Goal: Find specific page/section: Find specific page/section

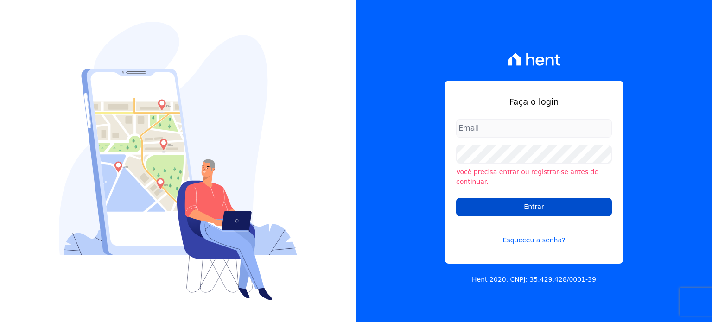
type input "[PERSON_NAME][EMAIL_ADDRESS][PERSON_NAME][DOMAIN_NAME]"
click at [522, 207] on input "Entrar" at bounding box center [534, 207] width 156 height 19
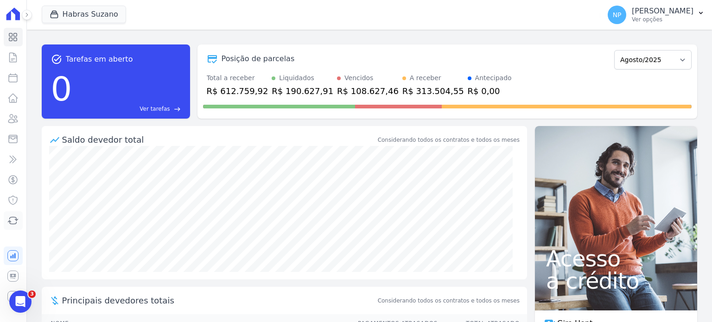
click at [15, 220] on icon at bounding box center [12, 220] width 11 height 11
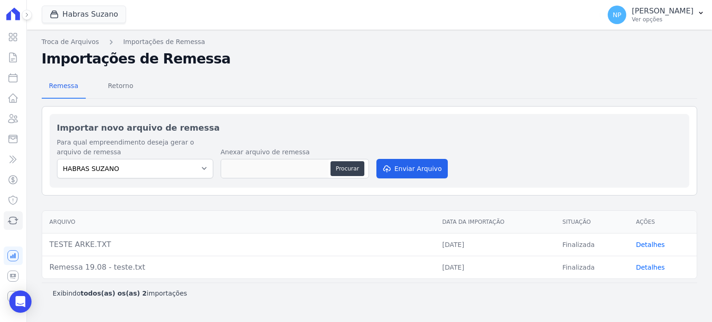
click at [653, 246] on link "Detalhes" at bounding box center [650, 244] width 29 height 7
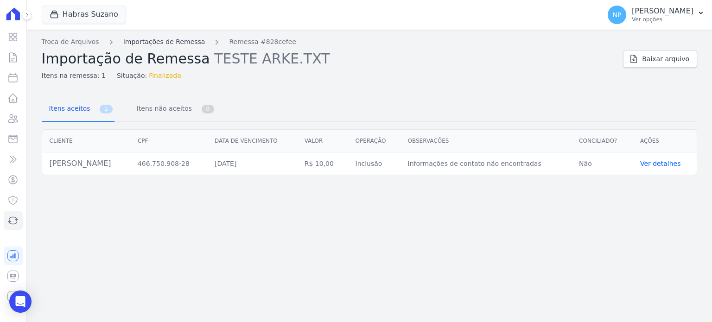
click at [175, 40] on link "Importações de Remessa" at bounding box center [164, 42] width 82 height 10
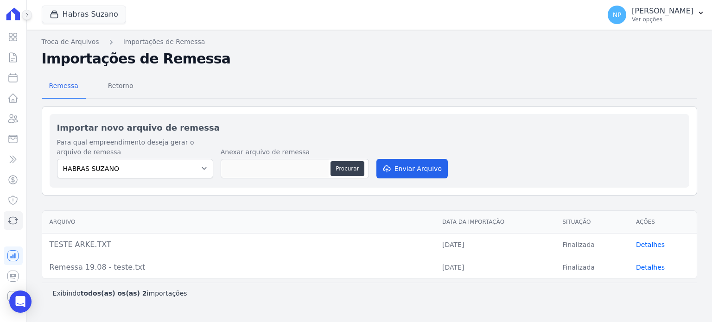
click at [24, 15] on icon at bounding box center [27, 15] width 6 height 6
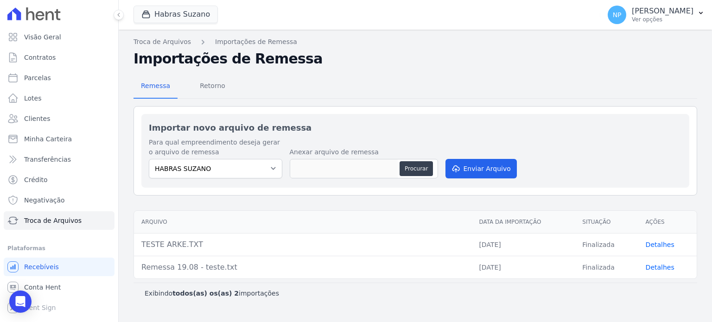
click at [654, 246] on link "Detalhes" at bounding box center [660, 244] width 29 height 7
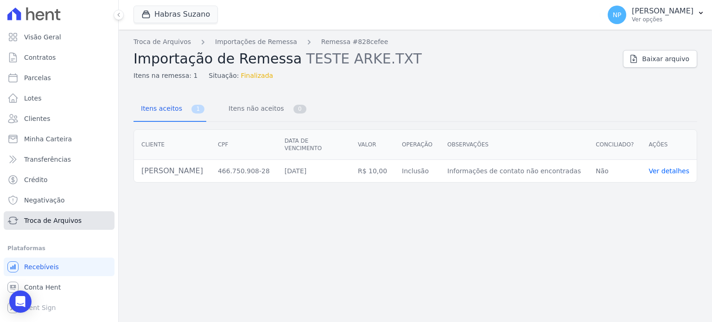
click at [55, 218] on span "Troca de Arquivos" at bounding box center [52, 220] width 57 height 9
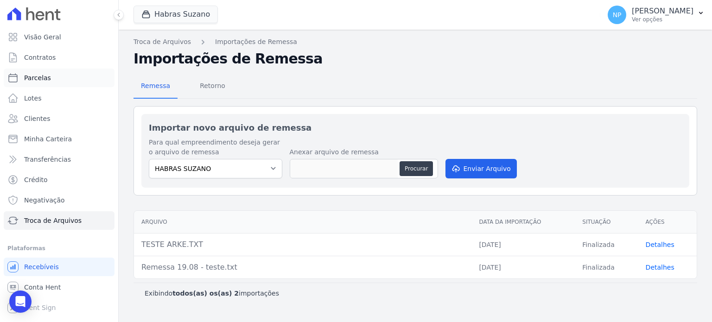
click at [49, 82] on link "Parcelas" at bounding box center [59, 78] width 111 height 19
select select
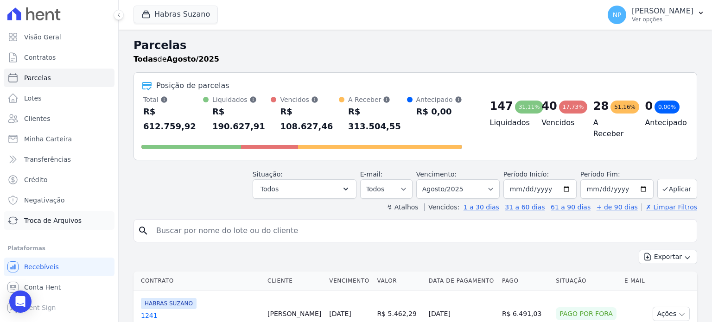
click at [52, 225] on span "Troca de Arquivos" at bounding box center [52, 220] width 57 height 9
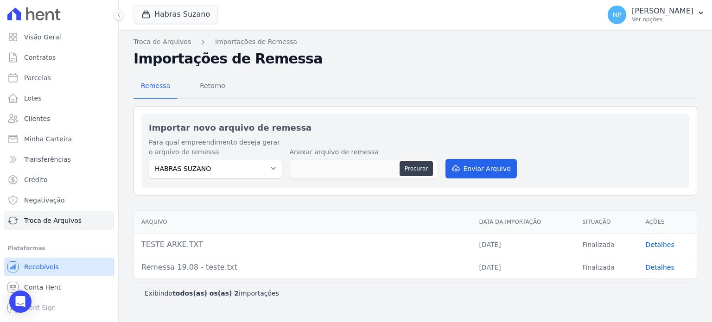
click at [75, 273] on link "Recebíveis" at bounding box center [59, 267] width 111 height 19
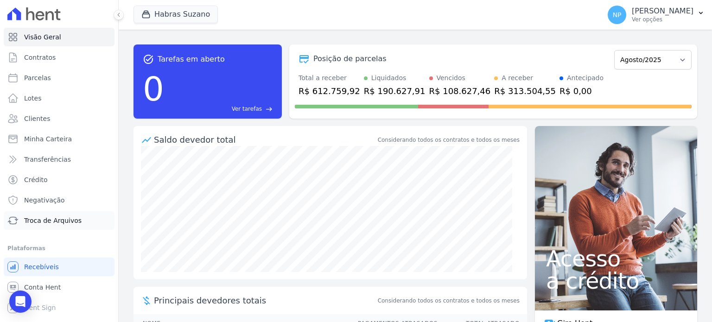
click at [86, 225] on link "Troca de Arquivos" at bounding box center [59, 220] width 111 height 19
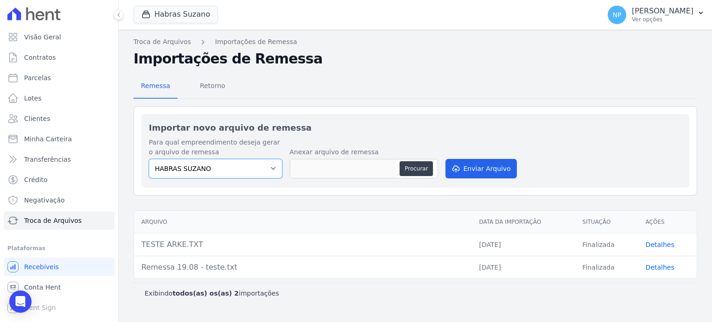
click at [254, 162] on select "HABRAS SUZANO" at bounding box center [215, 168] width 133 height 19
click at [218, 86] on span "Retorno" at bounding box center [212, 85] width 37 height 19
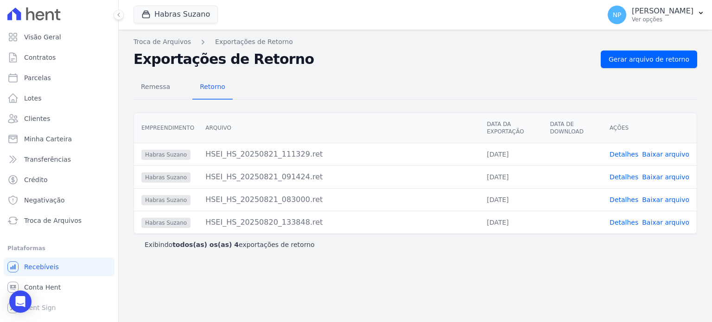
click at [634, 155] on link "Detalhes" at bounding box center [623, 154] width 29 height 7
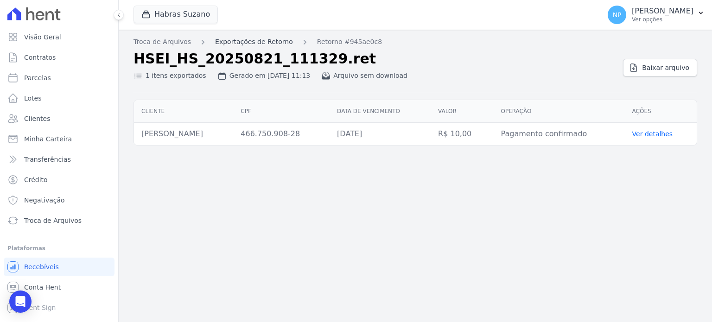
click at [266, 40] on link "Exportações de Retorno" at bounding box center [254, 42] width 78 height 10
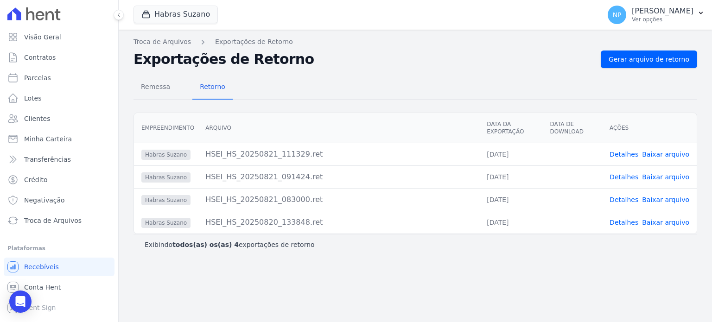
click at [634, 176] on link "Detalhes" at bounding box center [623, 176] width 29 height 7
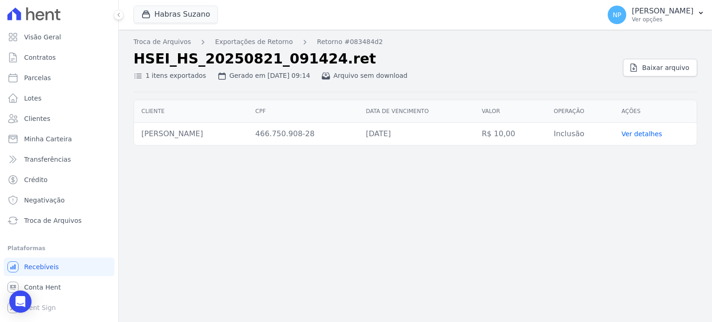
click at [250, 76] on div "Gerado em 21/08/2025, 09:14" at bounding box center [263, 76] width 93 height 10
click at [228, 39] on link "Exportações de Retorno" at bounding box center [254, 42] width 78 height 10
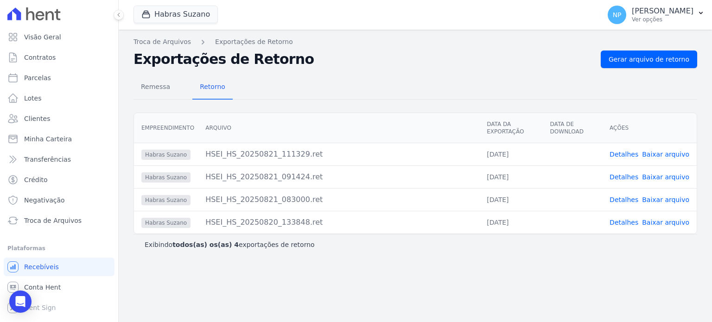
click at [637, 154] on link "Detalhes" at bounding box center [623, 154] width 29 height 7
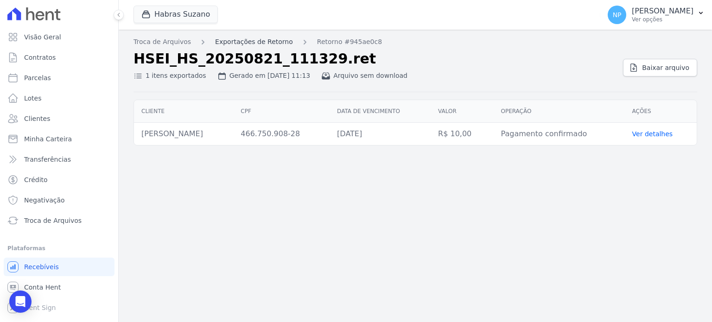
click at [262, 38] on link "Exportações de Retorno" at bounding box center [254, 42] width 78 height 10
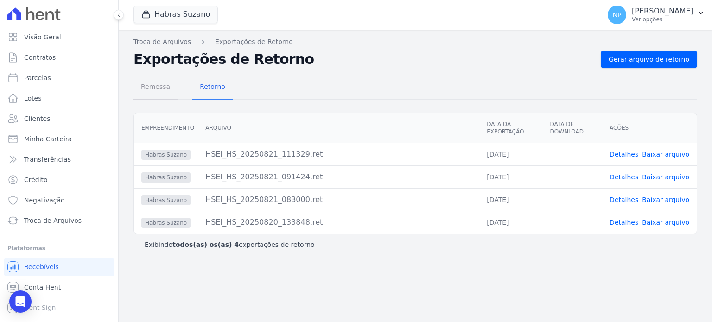
click at [148, 87] on span "Remessa" at bounding box center [155, 86] width 40 height 19
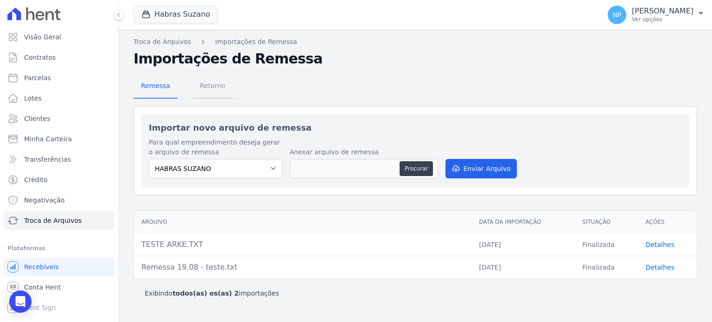
click at [200, 84] on span "Retorno" at bounding box center [212, 85] width 37 height 19
